Goal: Transaction & Acquisition: Subscribe to service/newsletter

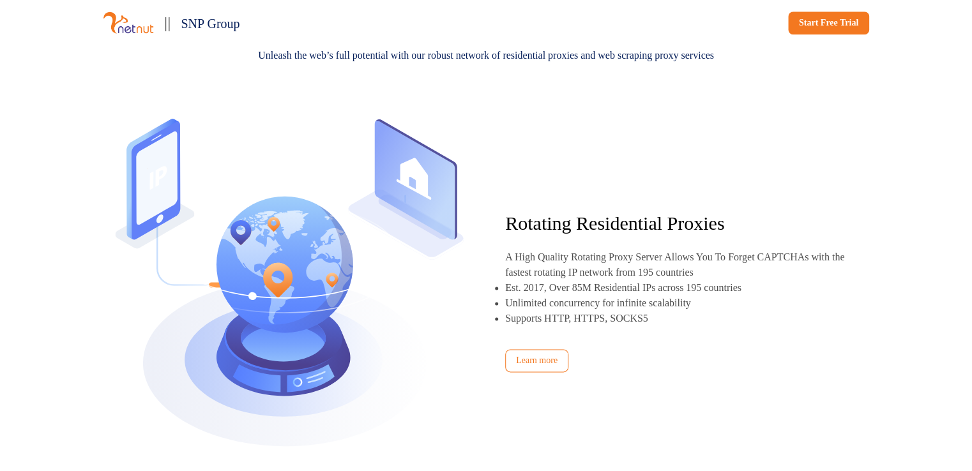
scroll to position [639, 0]
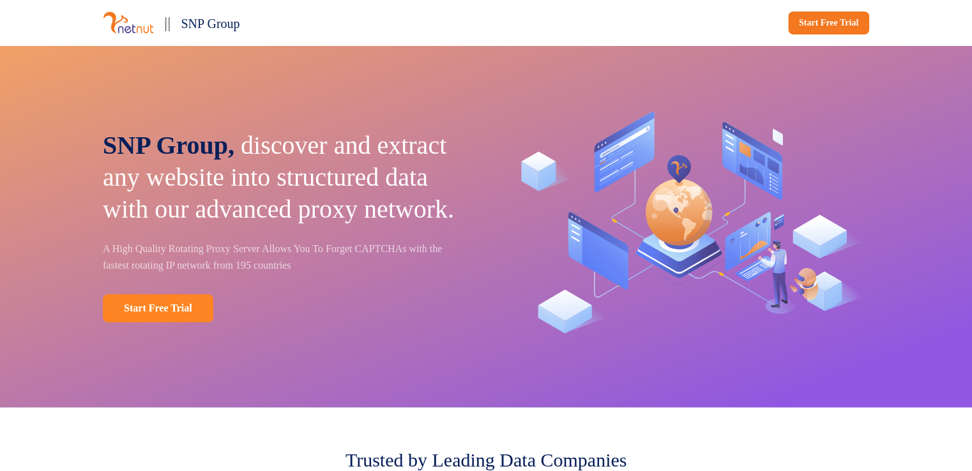
click at [195, 323] on link "Start Free Trial" at bounding box center [158, 309] width 111 height 28
